Goal: Task Accomplishment & Management: Use online tool/utility

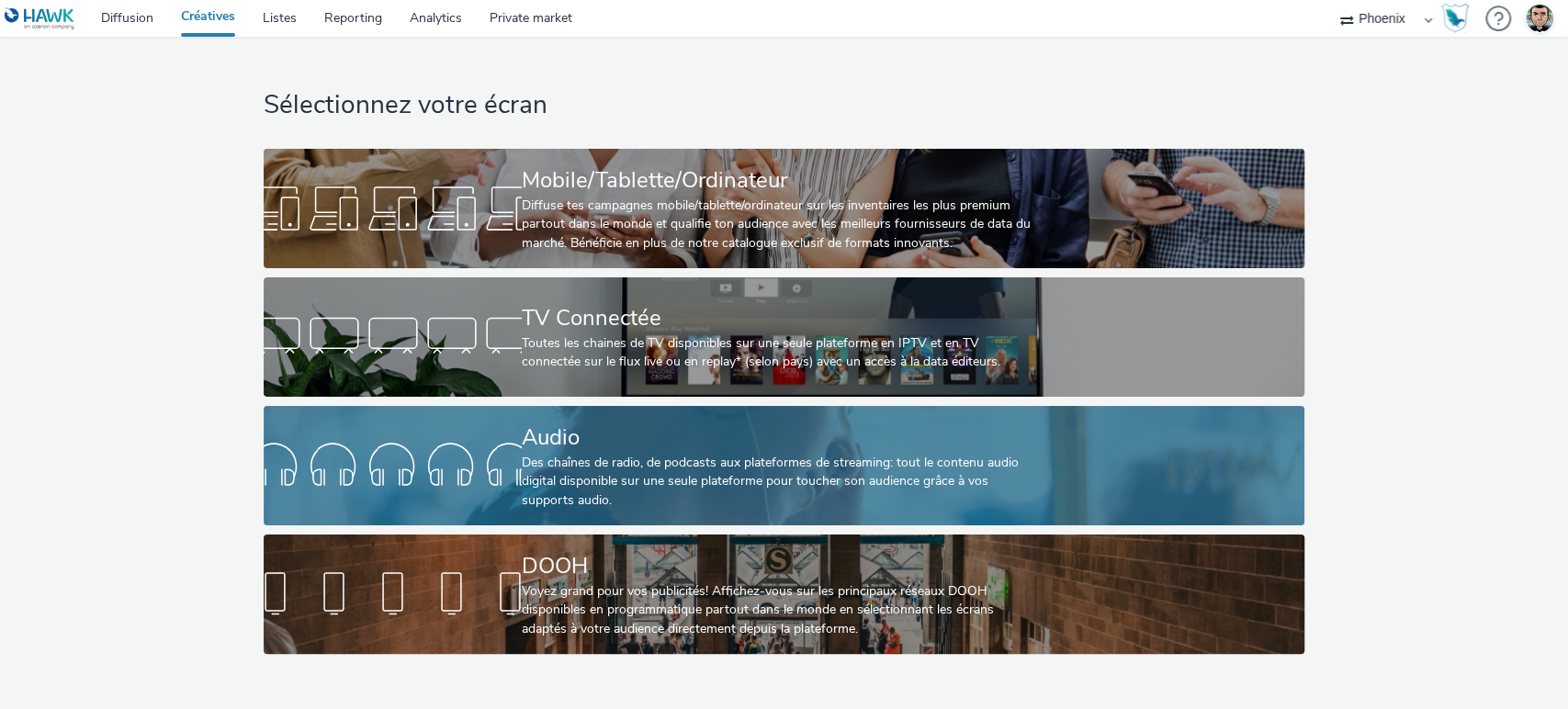
click at [580, 498] on div "Des chaînes de radio, de podcasts aux plateformes de streaming: tout le contenu…" at bounding box center [780, 481] width 517 height 56
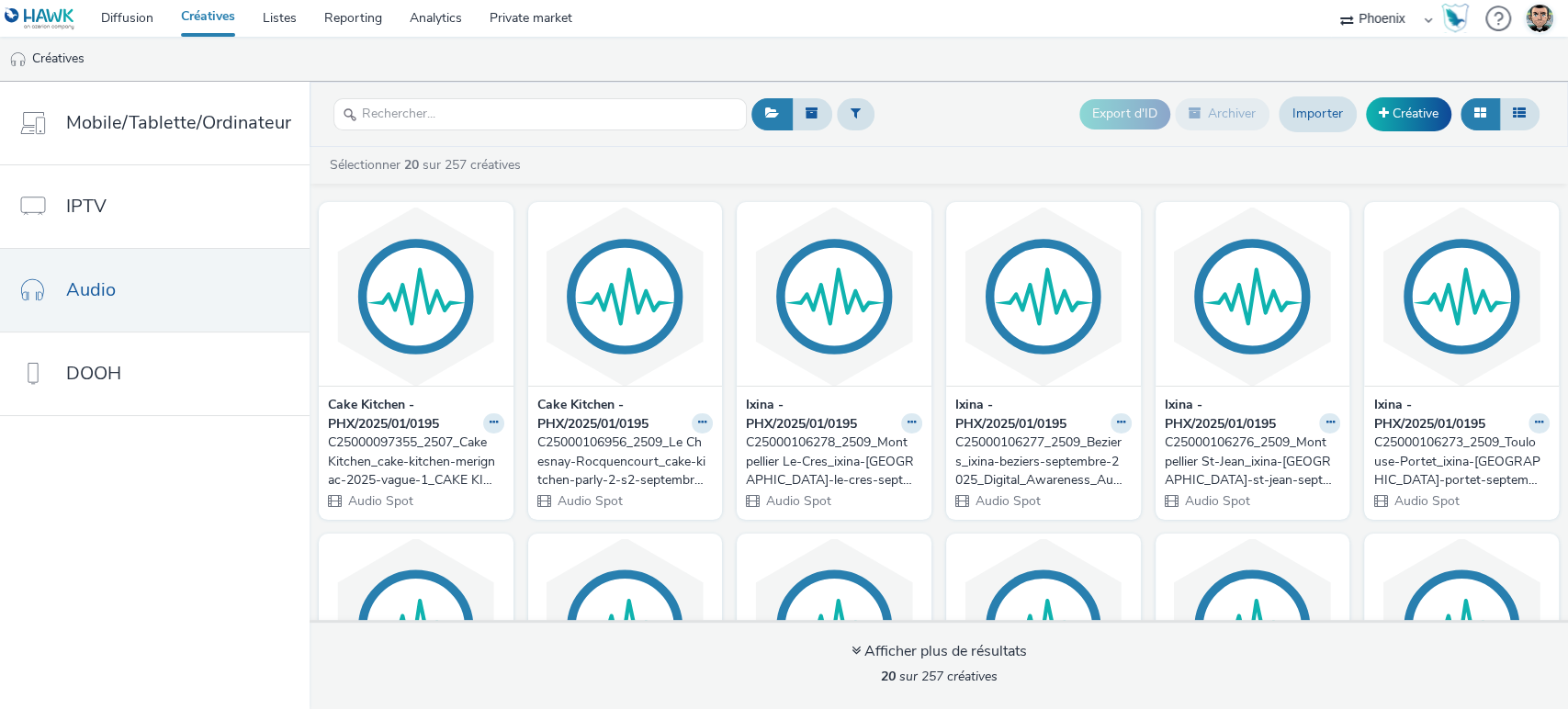
click at [457, 456] on div "C25000097355_2507_Cake Kitchen_cake-kitchen-merignac-2025-vague-1_CAKE KITCHEN …" at bounding box center [412, 462] width 169 height 56
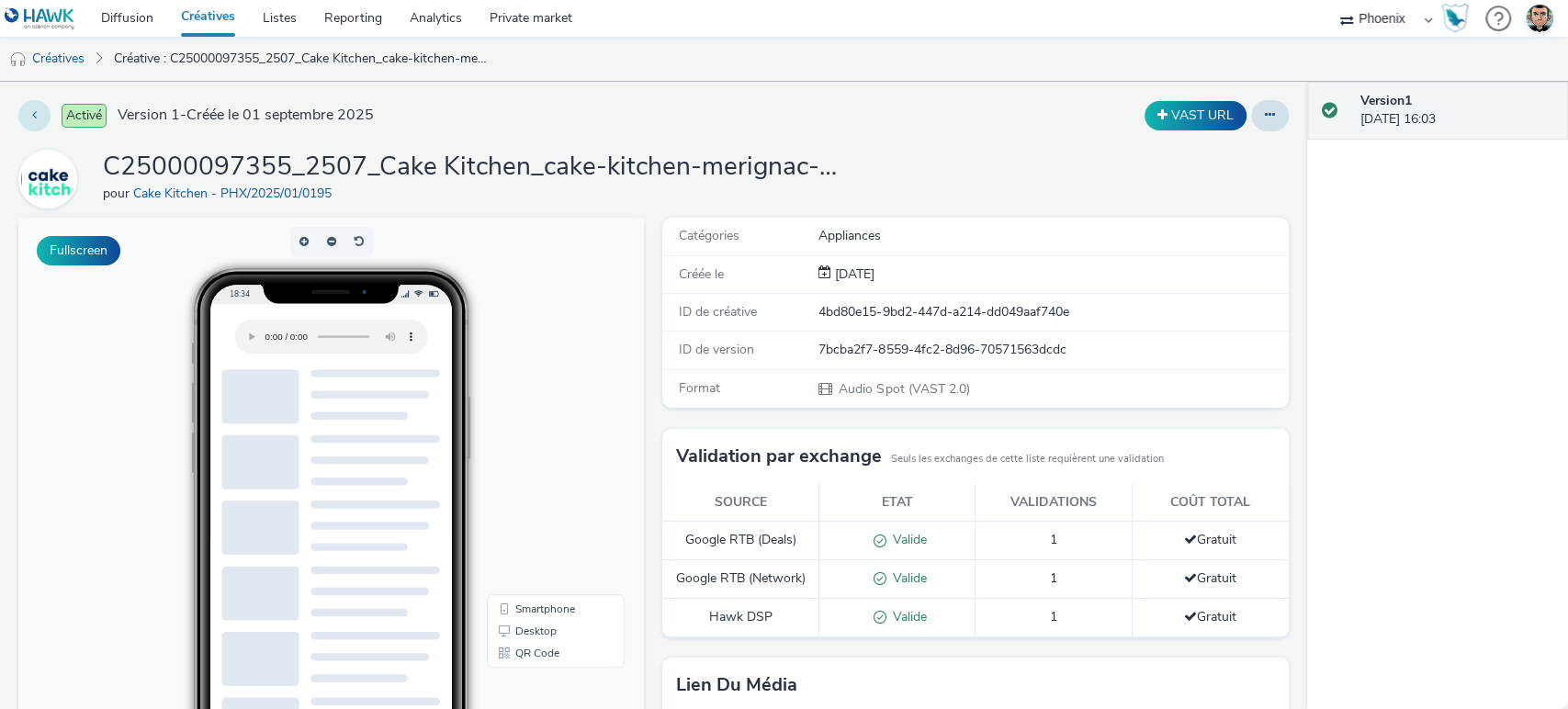
click at [34, 117] on icon at bounding box center [34, 114] width 5 height 13
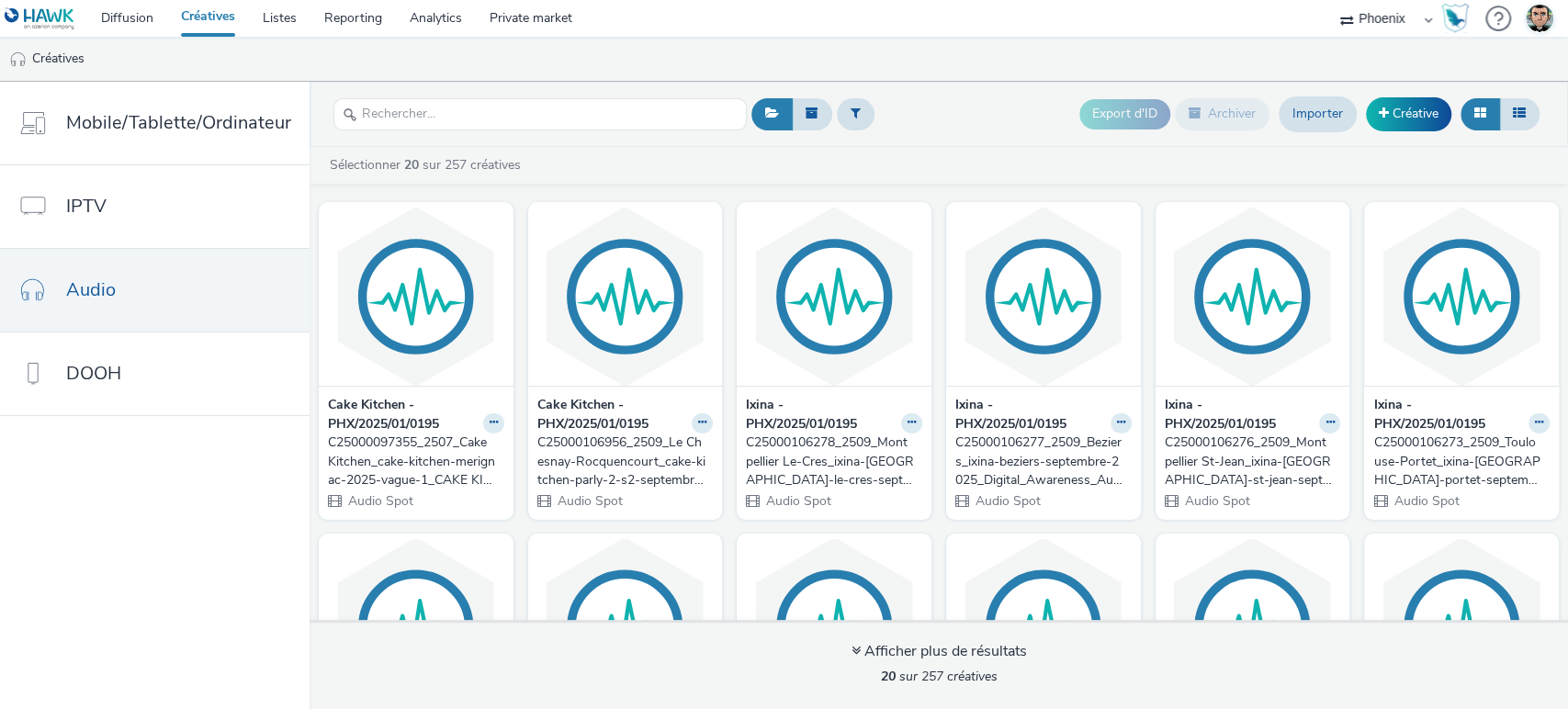
click at [400, 461] on div "C25000097355_2507_Cake Kitchen_cake-kitchen-merignac-2025-vague-1_CAKE KITCHEN …" at bounding box center [412, 462] width 169 height 56
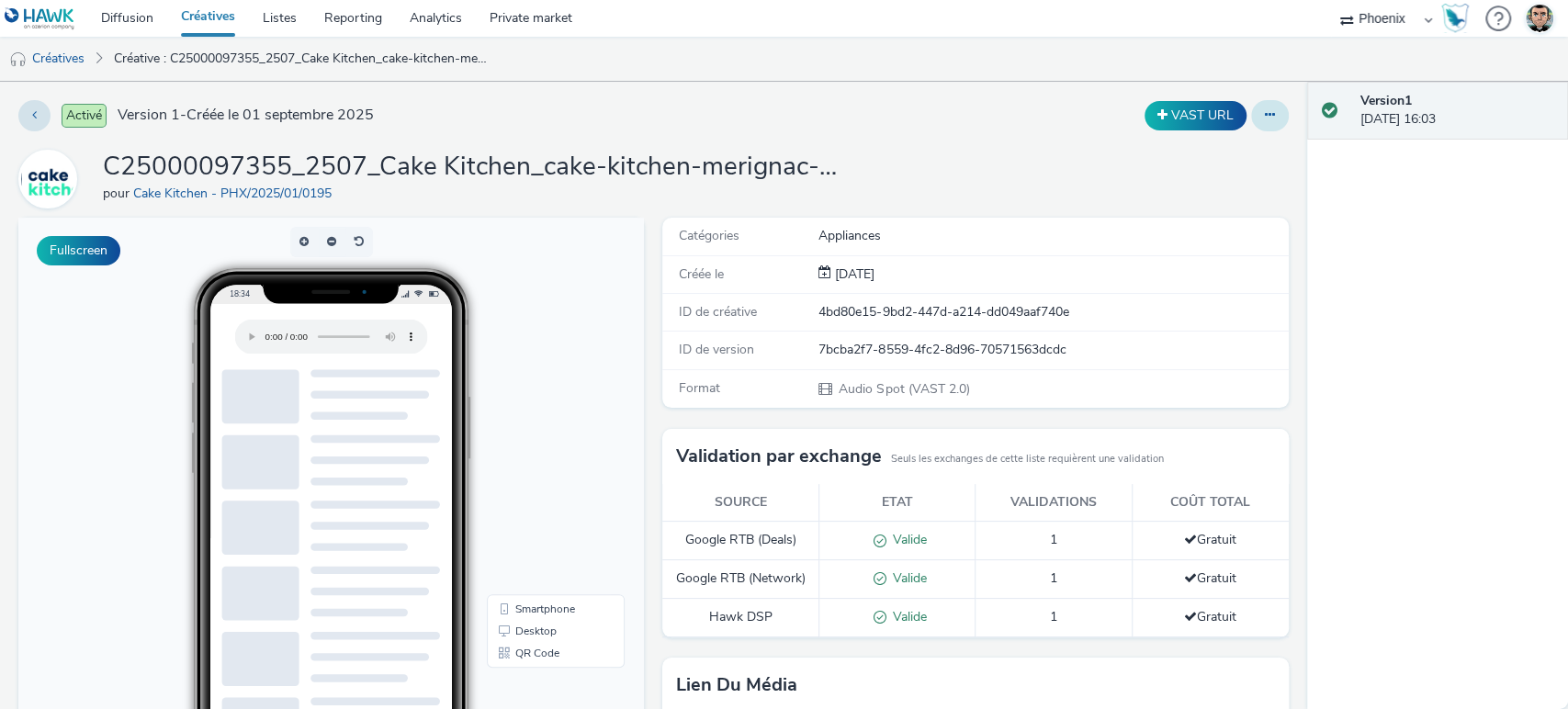
click at [1251, 119] on button at bounding box center [1269, 116] width 38 height 31
click at [1214, 149] on link "Modifier" at bounding box center [1220, 153] width 138 height 37
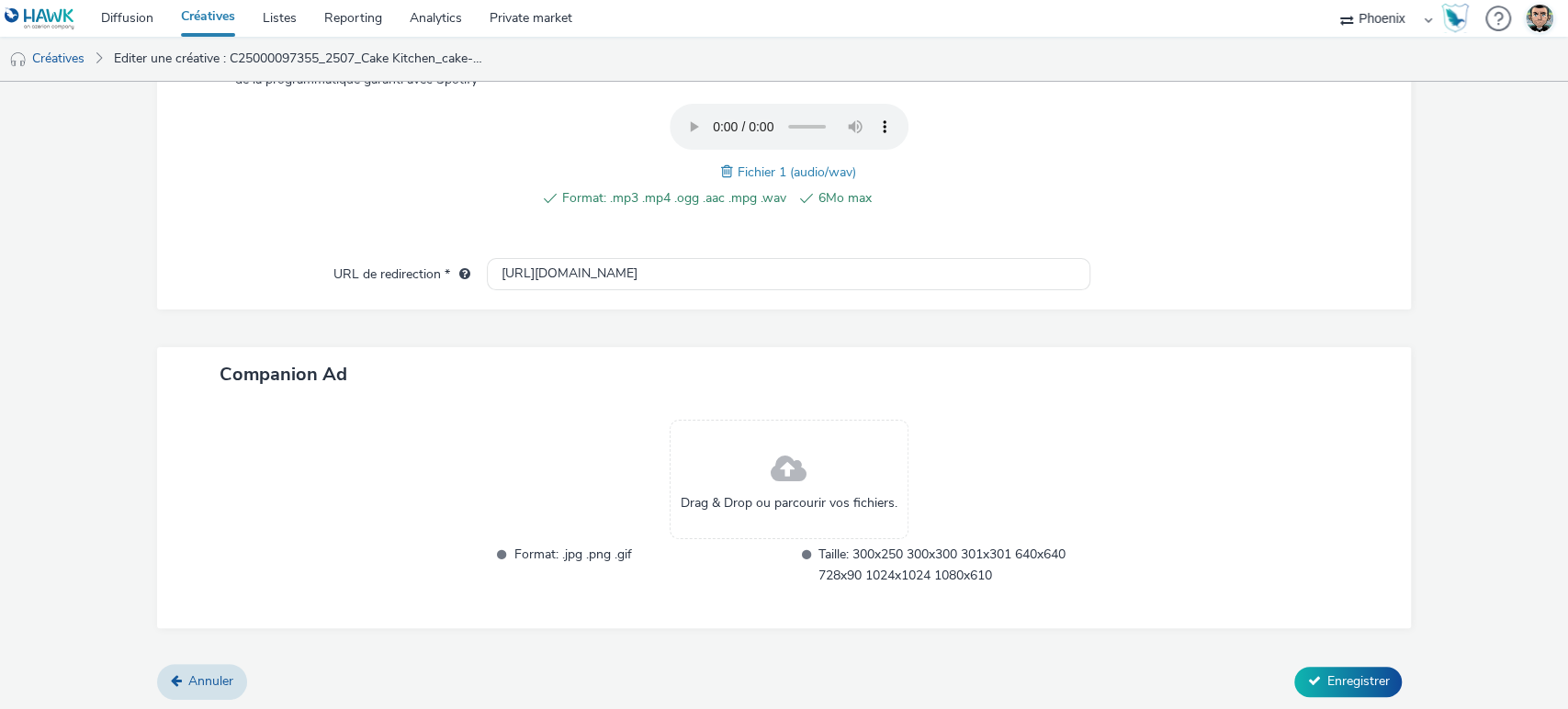
scroll to position [650, 0]
click at [917, 267] on input "[URL][DOMAIN_NAME]" at bounding box center [788, 274] width 604 height 32
click at [1044, 329] on div "Contenu Type de téléchargement Télécharger un fichier Vast XML Vast Url Type de…" at bounding box center [784, 255] width 1255 height 824
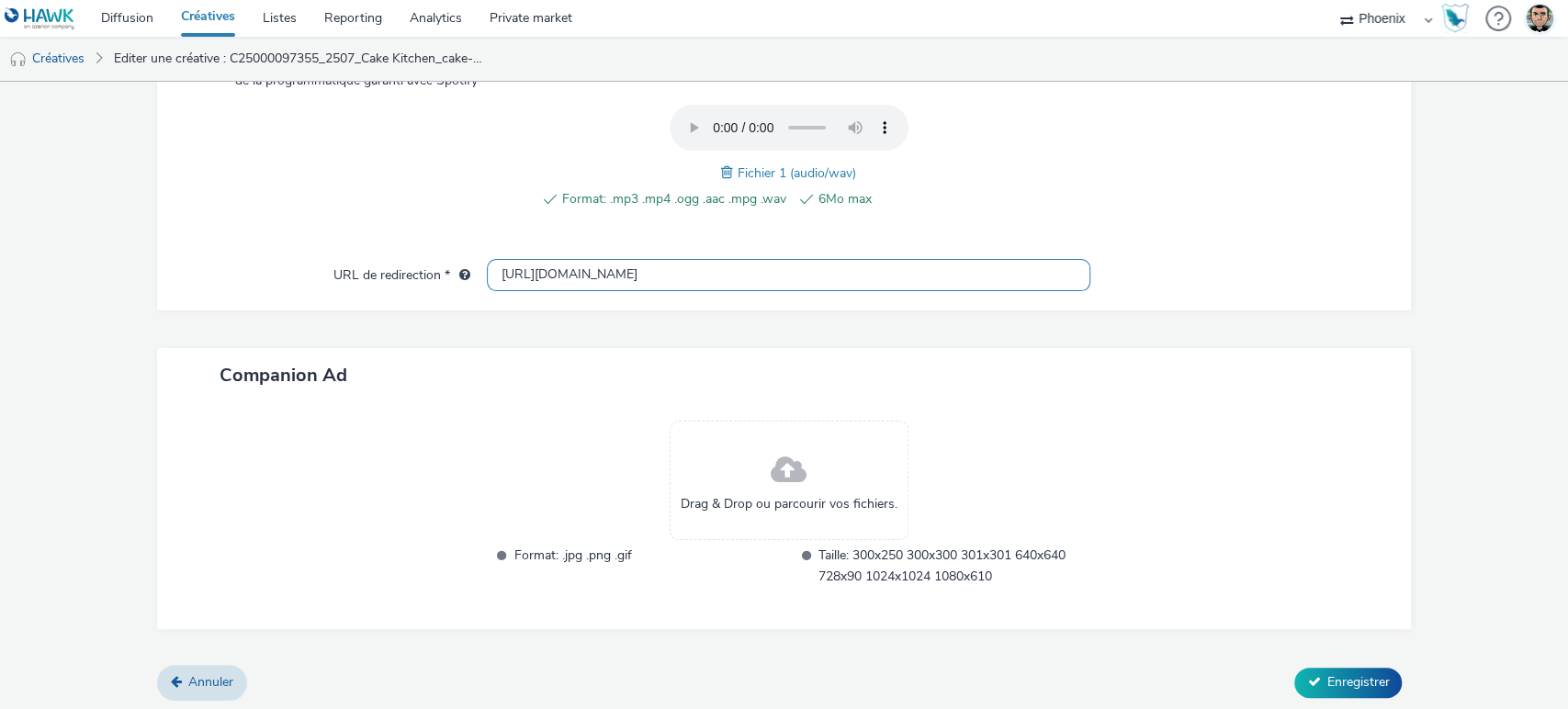
scroll to position [0, 610]
drag, startPoint x: 900, startPoint y: 274, endPoint x: 1248, endPoint y: 288, distance: 348.3
click at [1248, 288] on div "URL de redirection * [URL][DOMAIN_NAME]" at bounding box center [784, 275] width 1218 height 33
click at [990, 269] on input "[URL][DOMAIN_NAME]" at bounding box center [788, 274] width 604 height 32
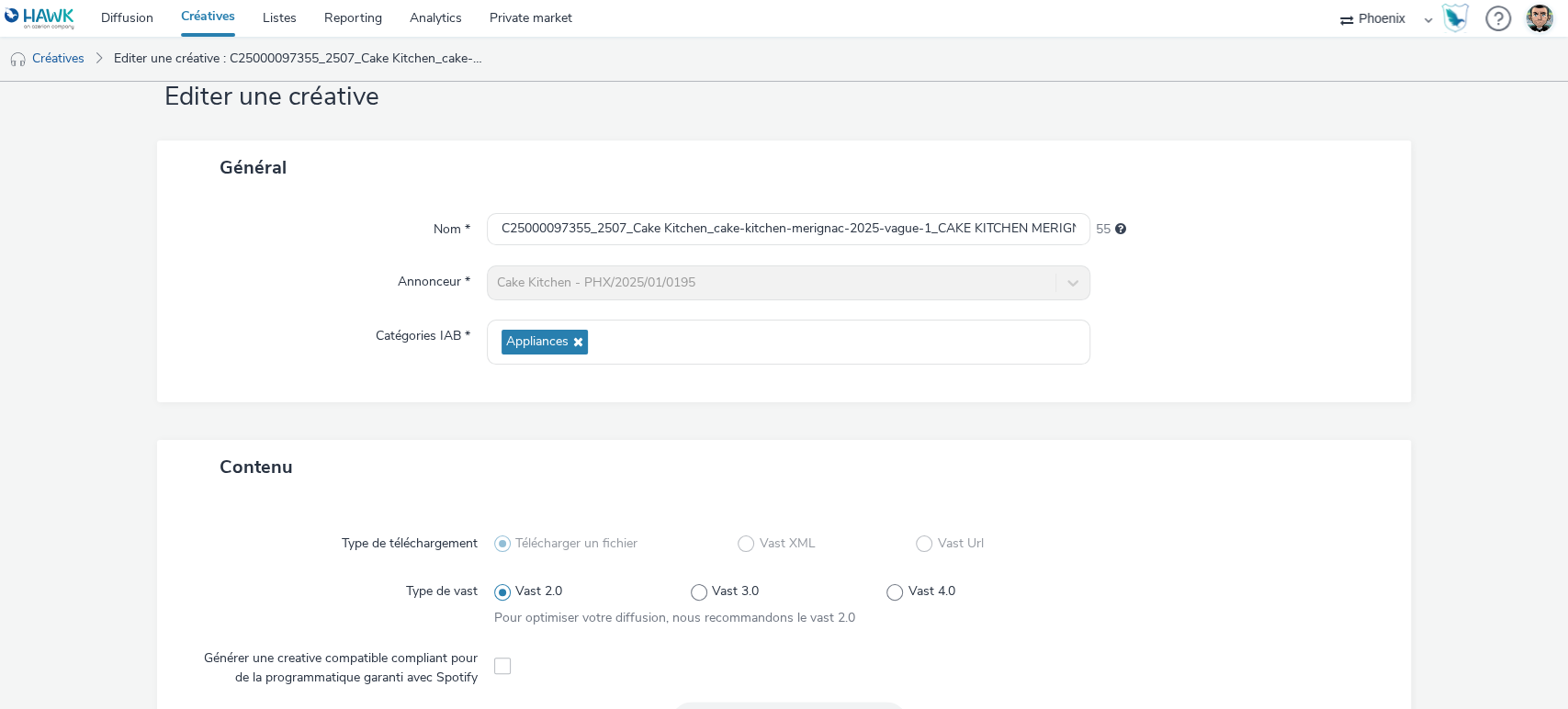
scroll to position [50, 0]
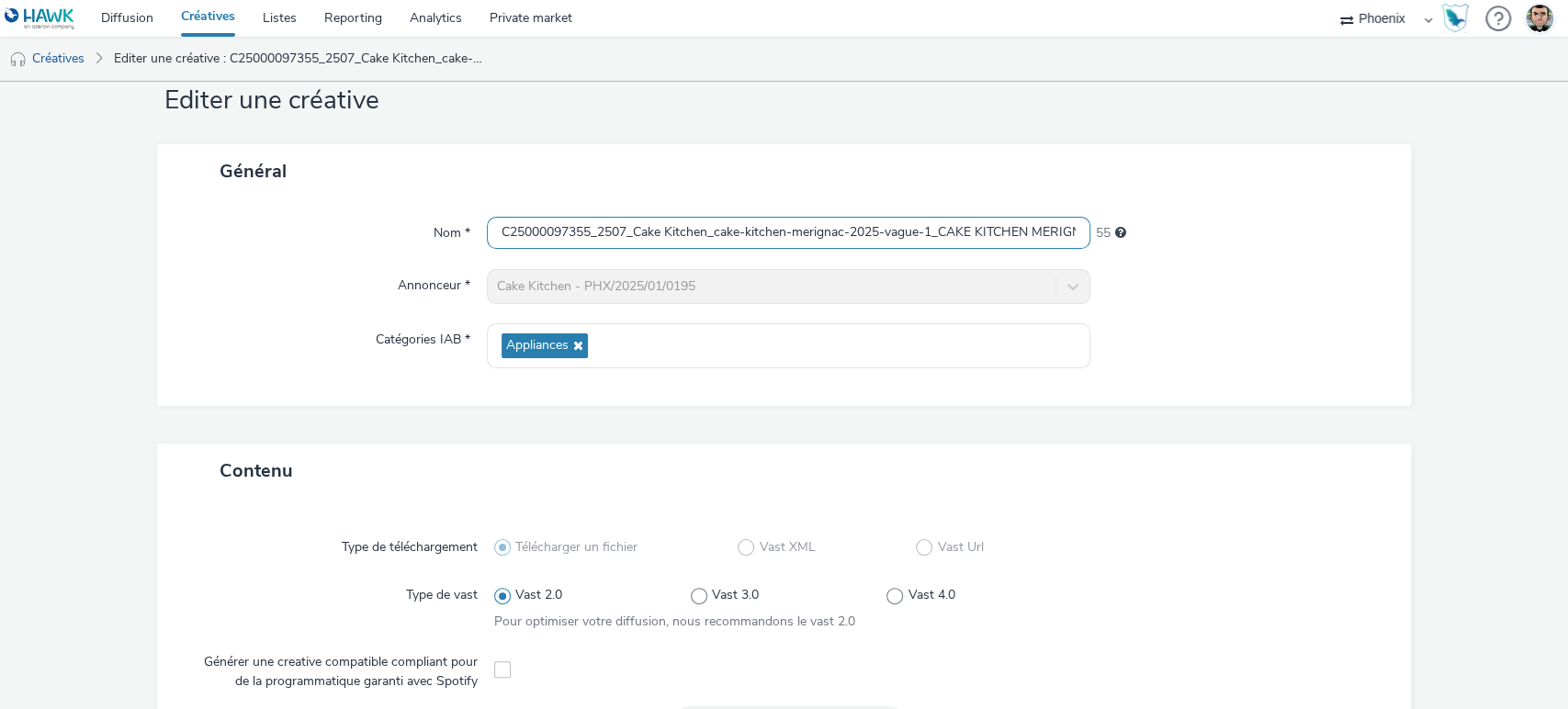
click at [662, 238] on input "C25000097355_2507_Cake Kitchen_cake-kitchen-merignac-2025-vague-1_CAKE KITCHEN …" at bounding box center [788, 232] width 604 height 32
paste input "106954_2509_Centre Commercial Mérignac_cake-kitchen-[GEOGRAPHIC_DATA]-[GEOGRAPH…"
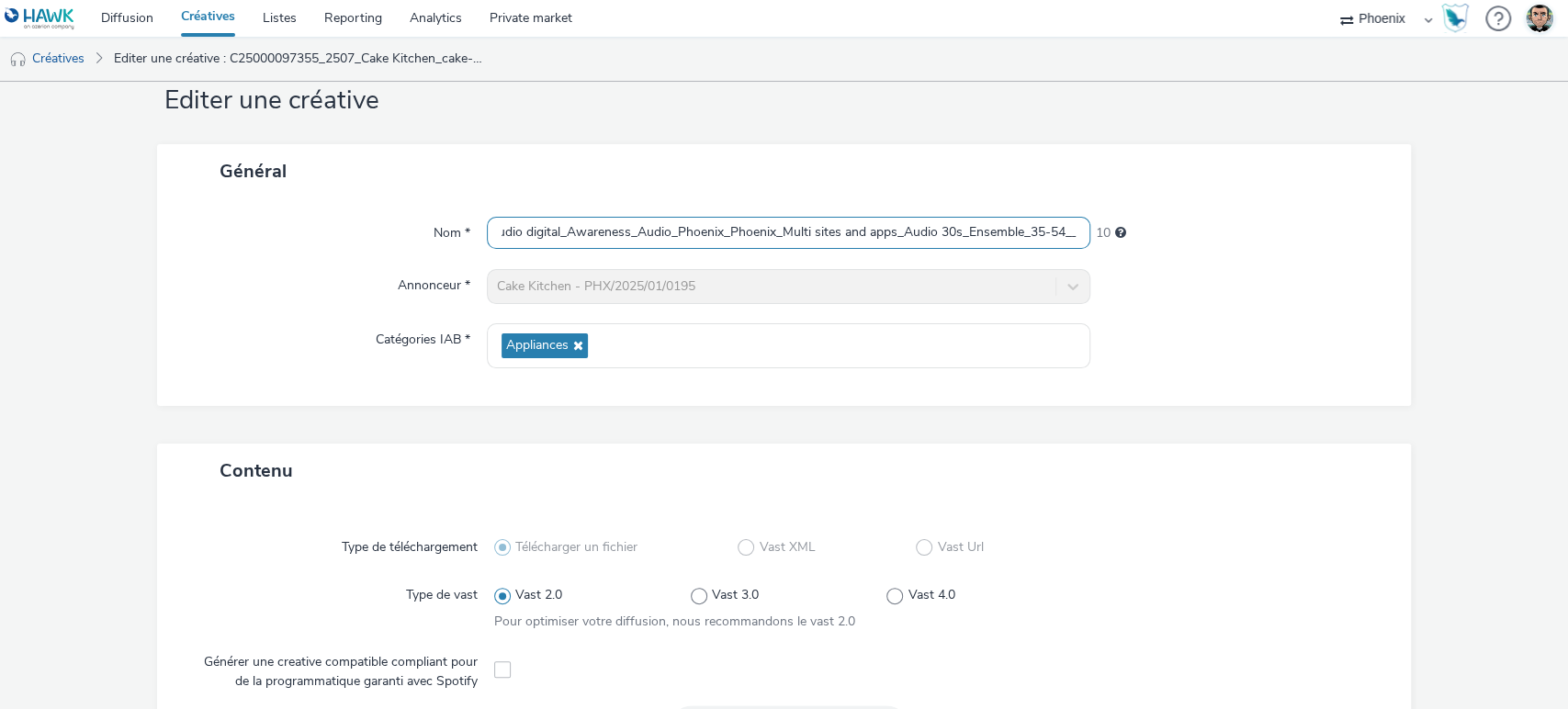
type input "C25000106954_2509_Centre Commercial Mérignac_cake-kitchen-[GEOGRAPHIC_DATA]-[GE…"
click at [1271, 280] on div at bounding box center [1241, 287] width 303 height 35
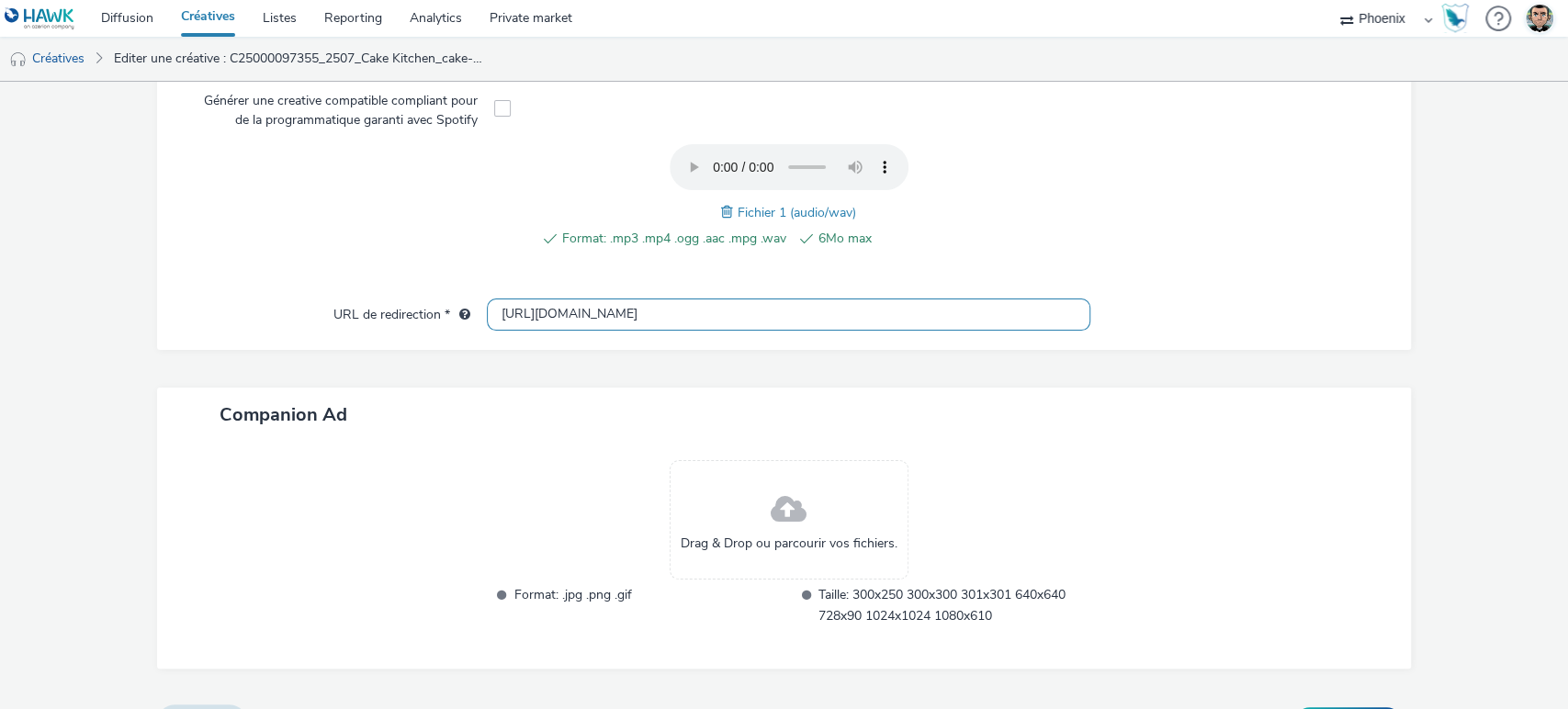
scroll to position [0, 610]
drag, startPoint x: 918, startPoint y: 317, endPoint x: 1344, endPoint y: 271, distance: 428.5
click at [1344, 271] on div "Type de téléchargement Télécharger un fichier Vast XML Vast Url Type de vast Va…" at bounding box center [784, 143] width 1255 height 413
click at [1117, 292] on div "Type de téléchargement Télécharger un fichier Vast XML Vast Url Type de vast Va…" at bounding box center [784, 126] width 1218 height 343
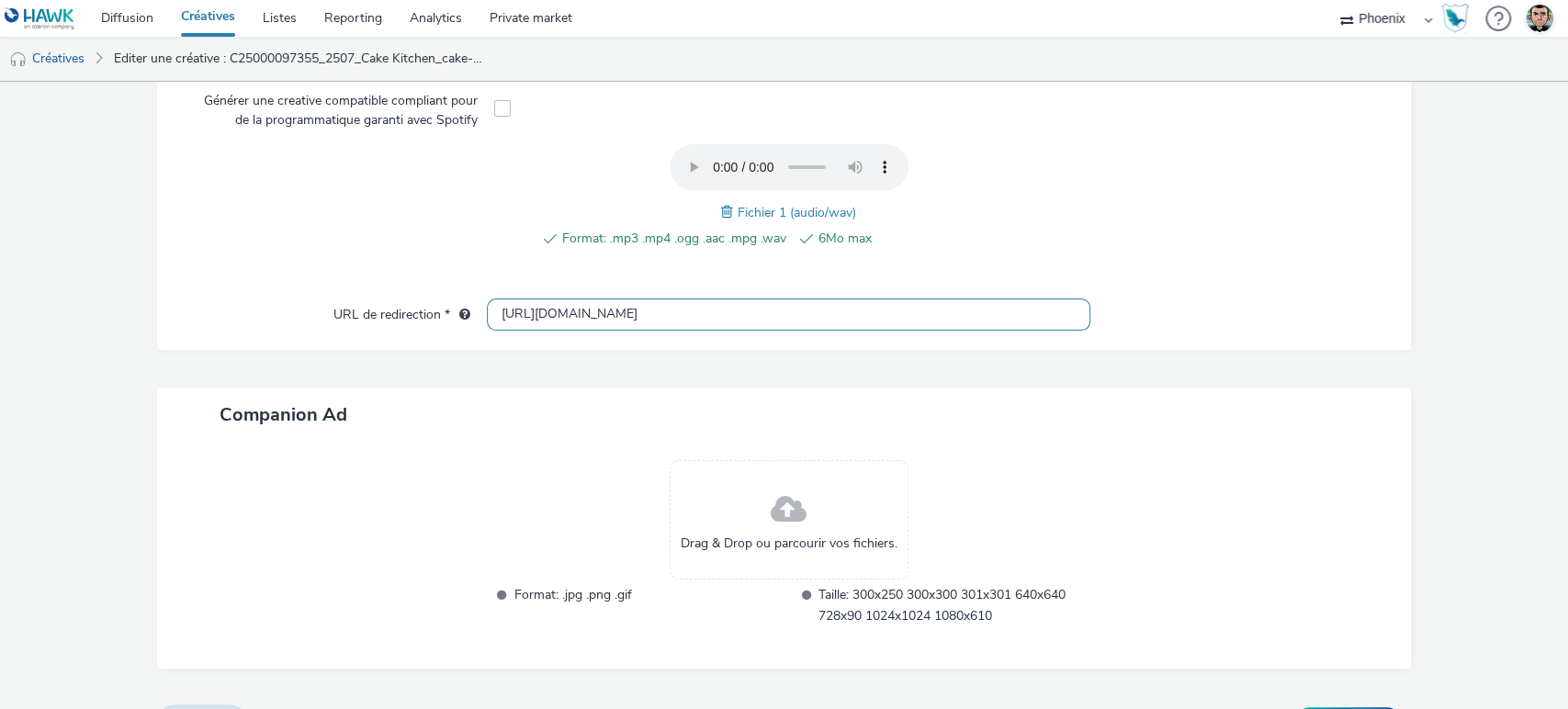
click at [727, 315] on input "[URL][DOMAIN_NAME]" at bounding box center [788, 314] width 604 height 32
click at [1103, 468] on div at bounding box center [1241, 554] width 303 height 190
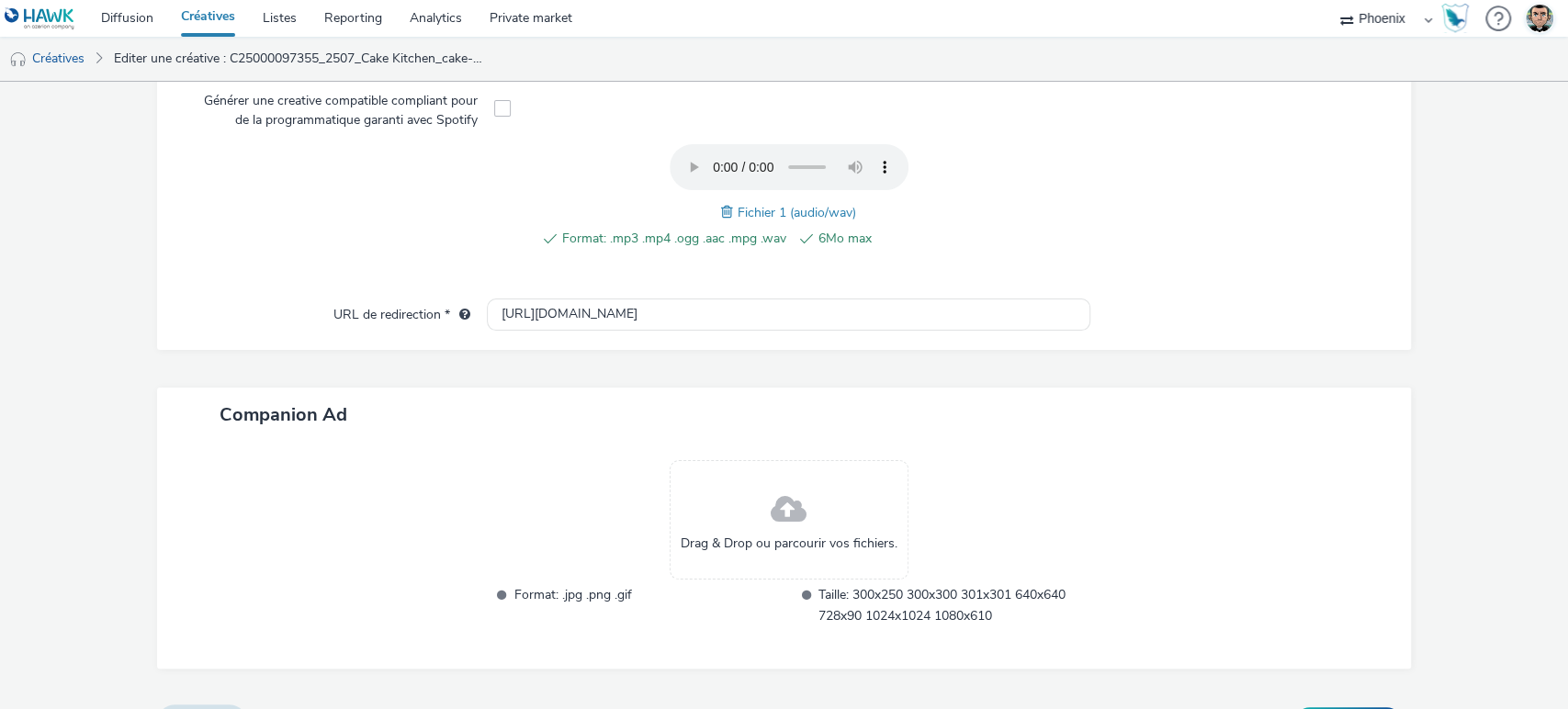
scroll to position [651, 0]
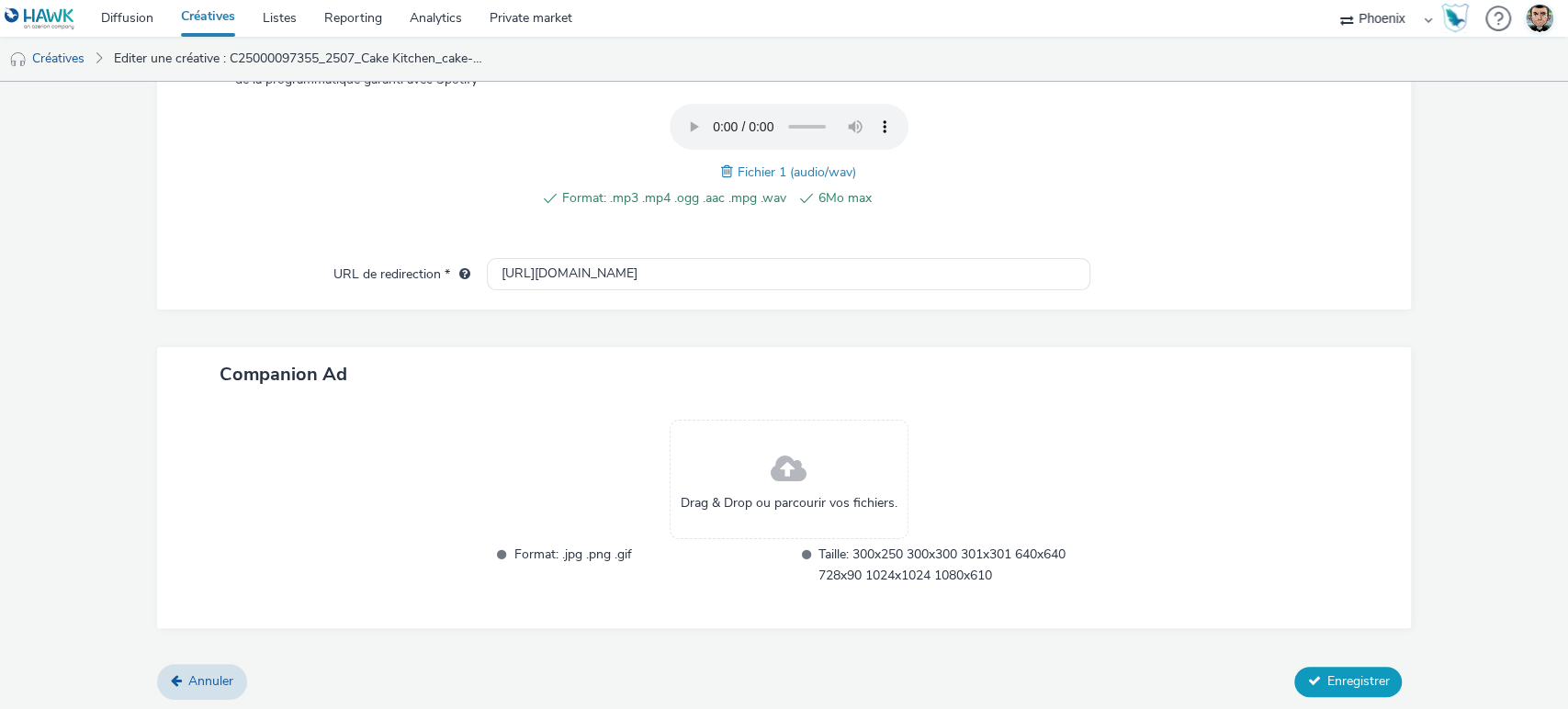
click at [1326, 674] on span "Enregistrer" at bounding box center [1357, 681] width 62 height 18
